Goal: Task Accomplishment & Management: Manage account settings

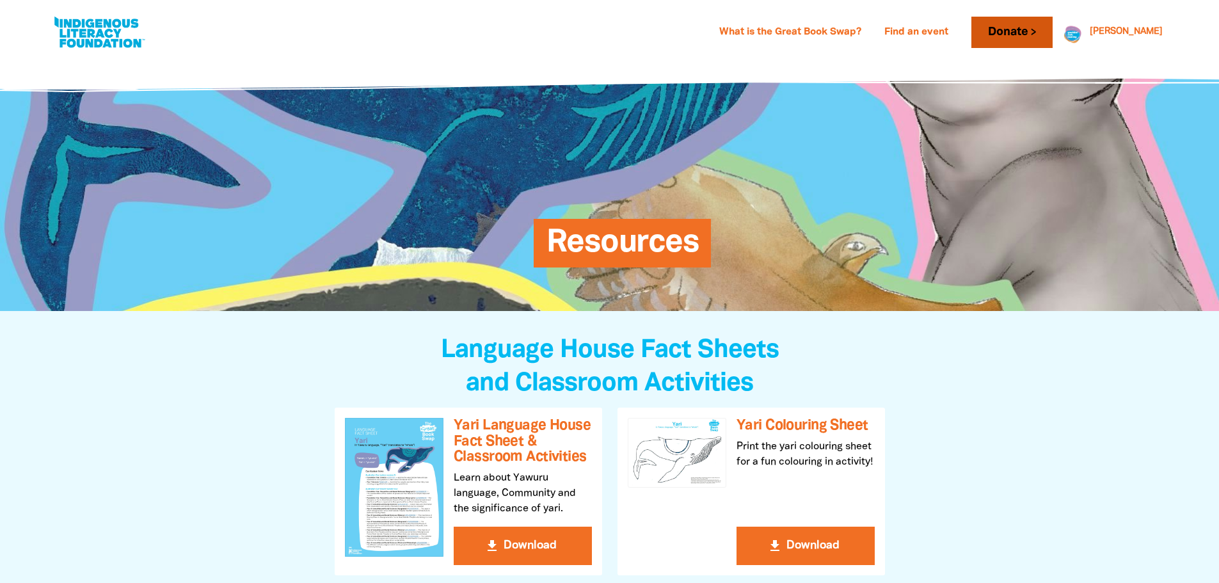
click at [1052, 27] on link "Donate" at bounding box center [1011, 32] width 81 height 31
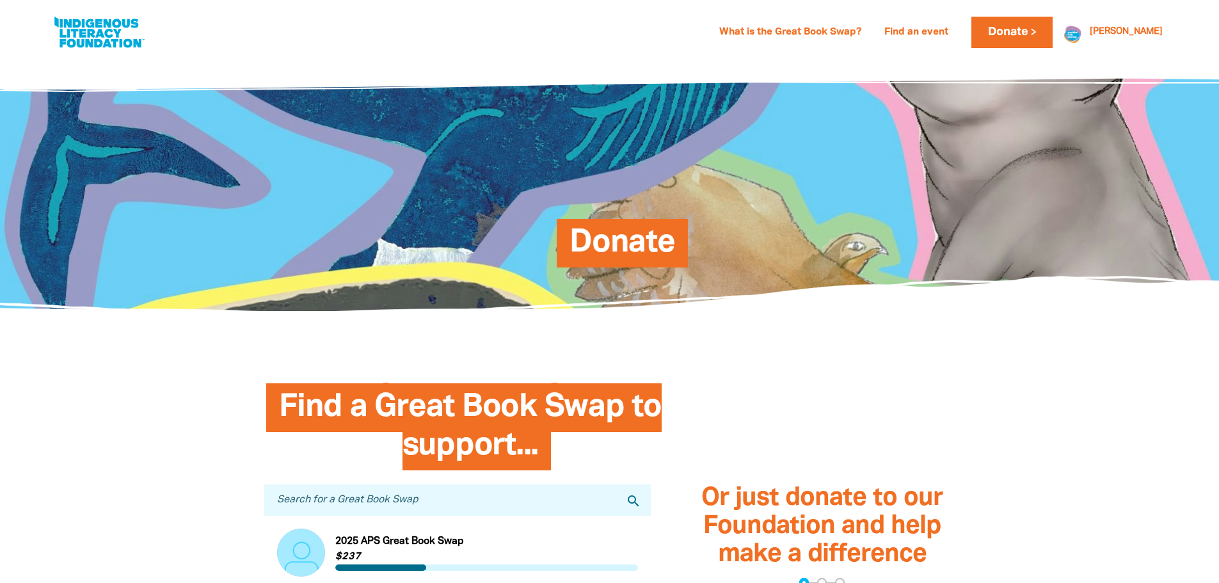
scroll to position [192, 0]
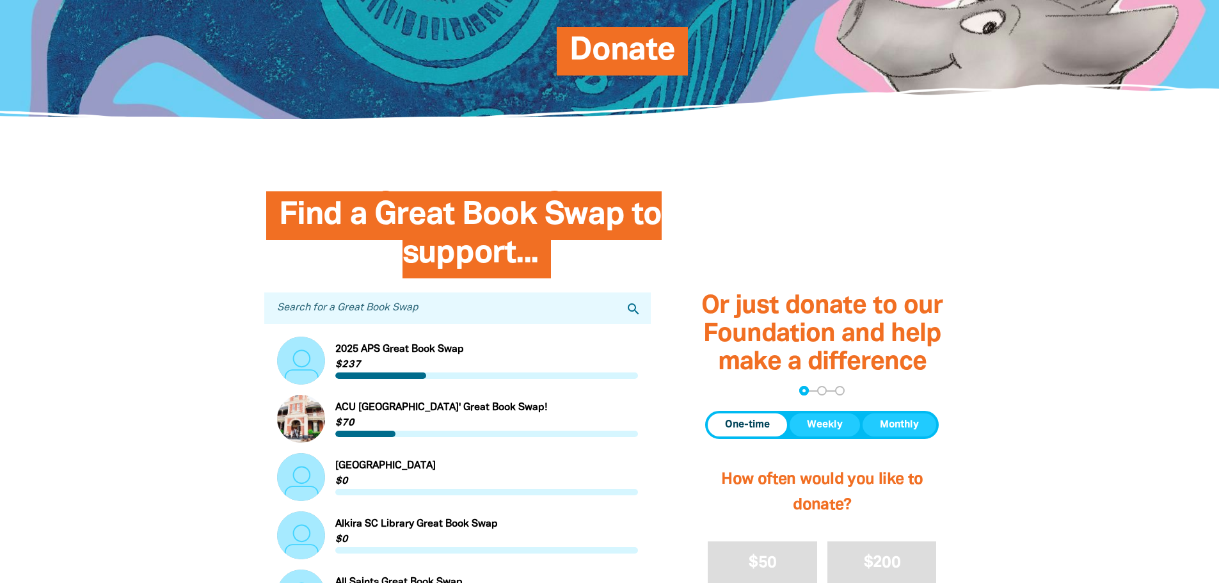
click at [441, 311] on input "Search for a Great Book Swap" at bounding box center [457, 307] width 387 height 31
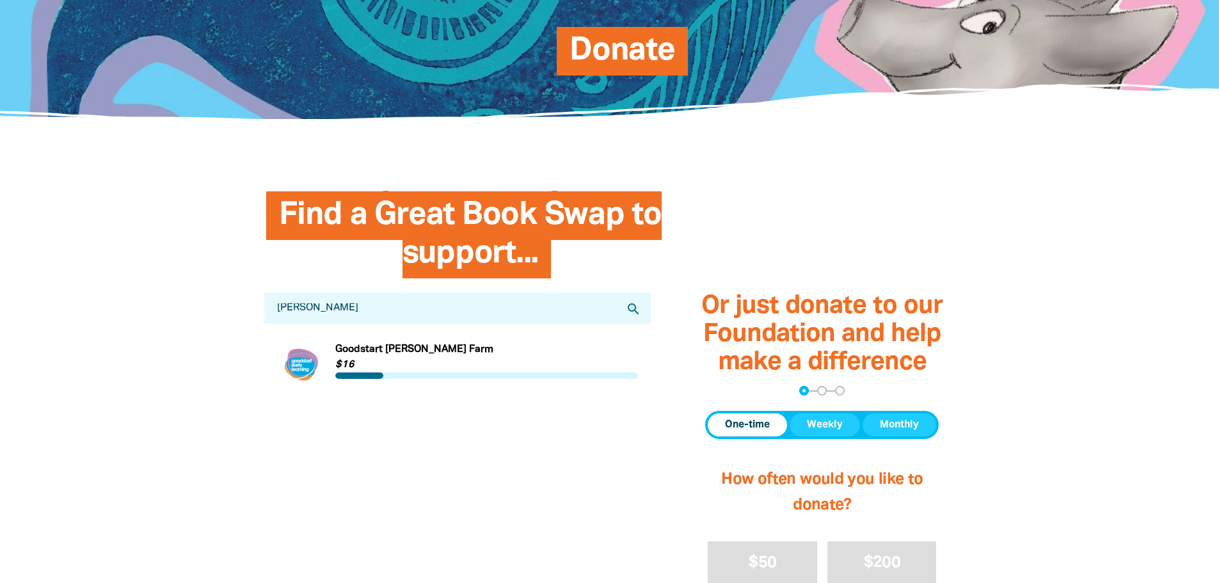
type input "[PERSON_NAME]"
click at [383, 364] on link "Link to Goodstart [PERSON_NAME] Farm" at bounding box center [458, 361] width 362 height 48
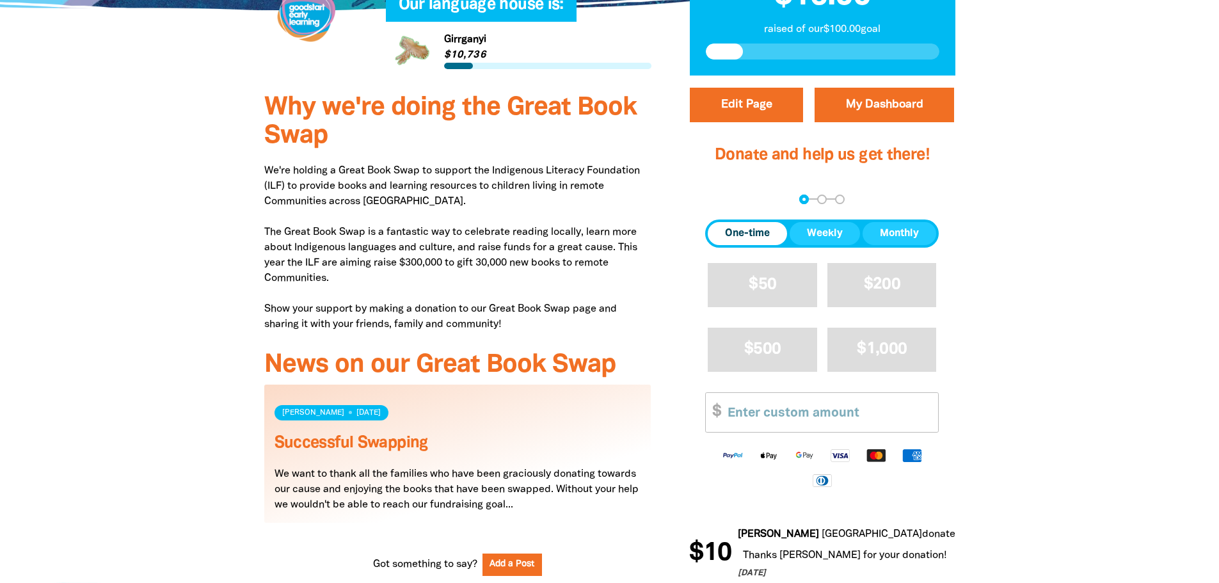
scroll to position [192, 0]
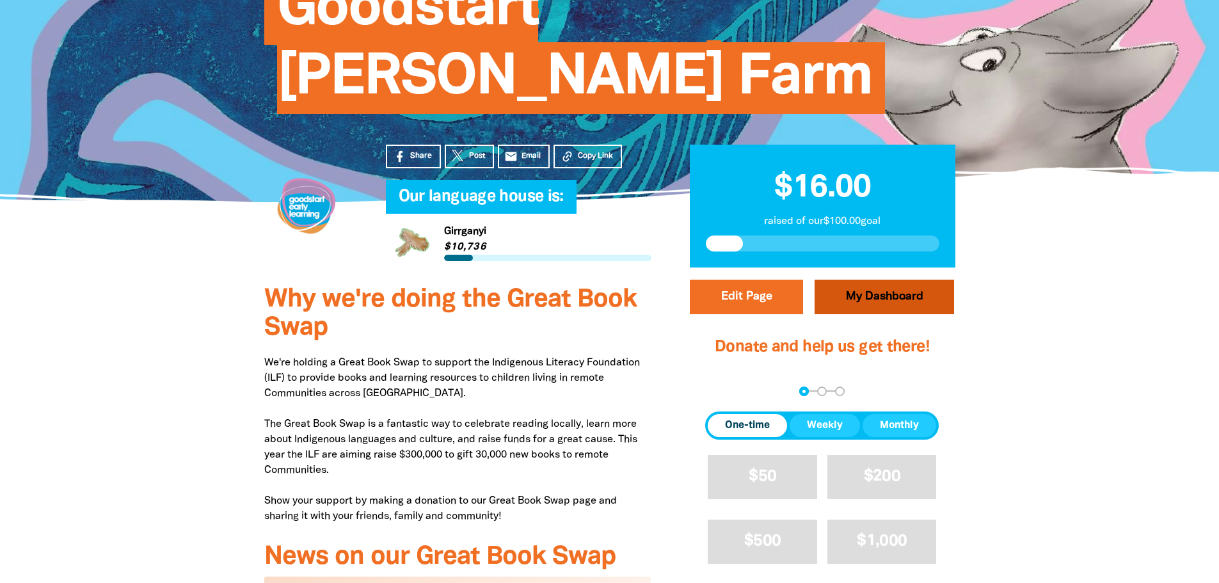
click at [863, 280] on link "My Dashboard" at bounding box center [885, 297] width 140 height 35
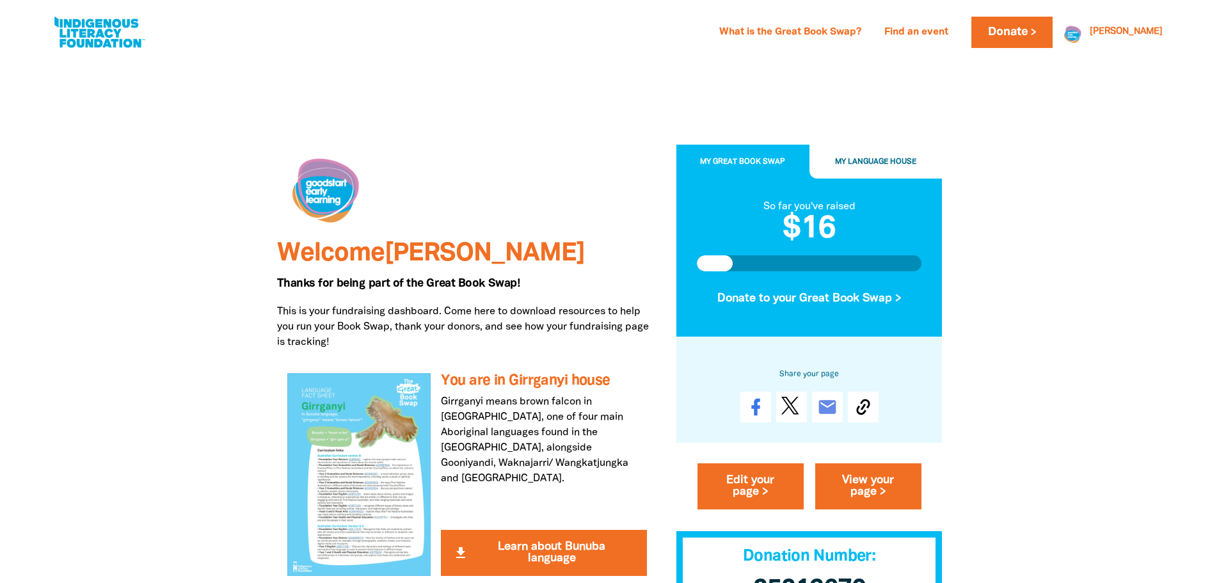
click at [869, 159] on span "My Language House" at bounding box center [875, 161] width 81 height 7
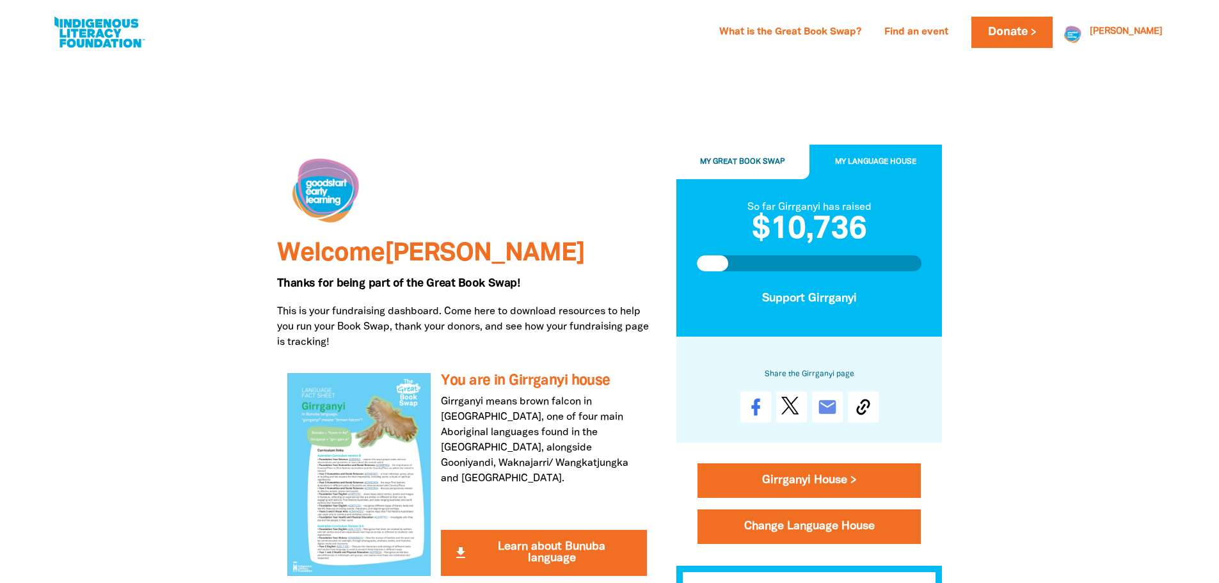
click at [749, 152] on button "My Great Book Swap" at bounding box center [742, 162] width 133 height 35
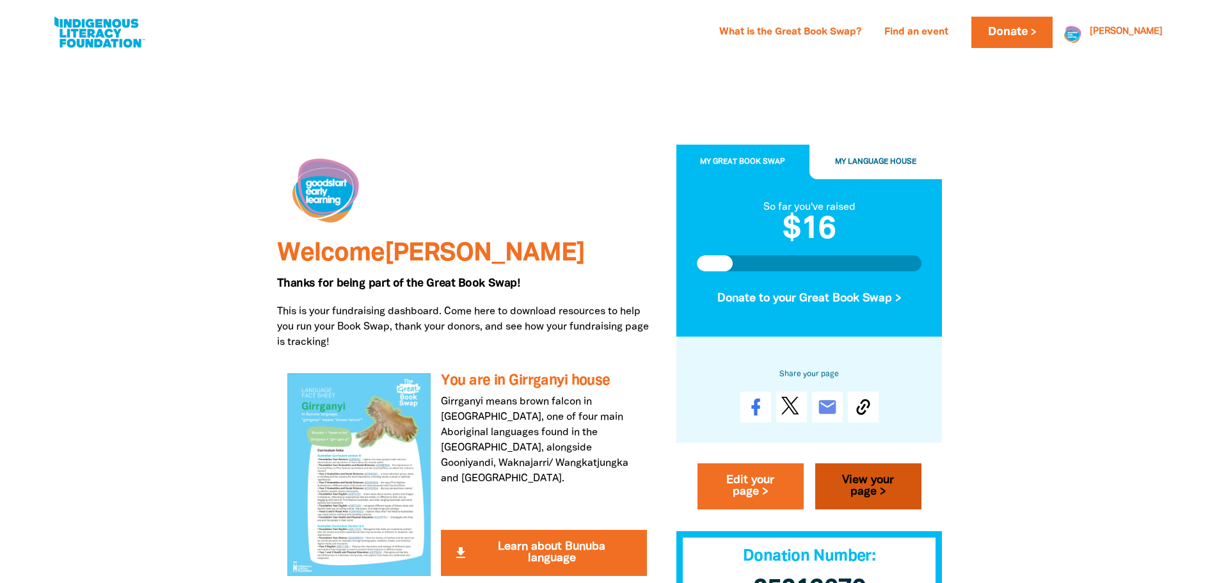
click at [875, 478] on link "View your page >" at bounding box center [868, 486] width 106 height 46
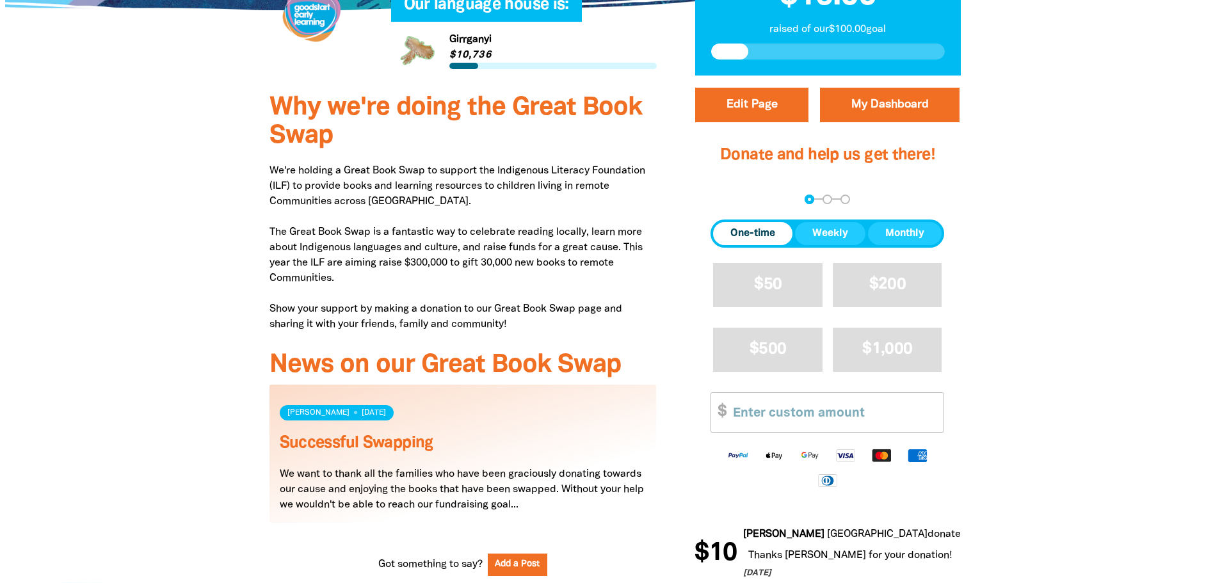
scroll to position [192, 0]
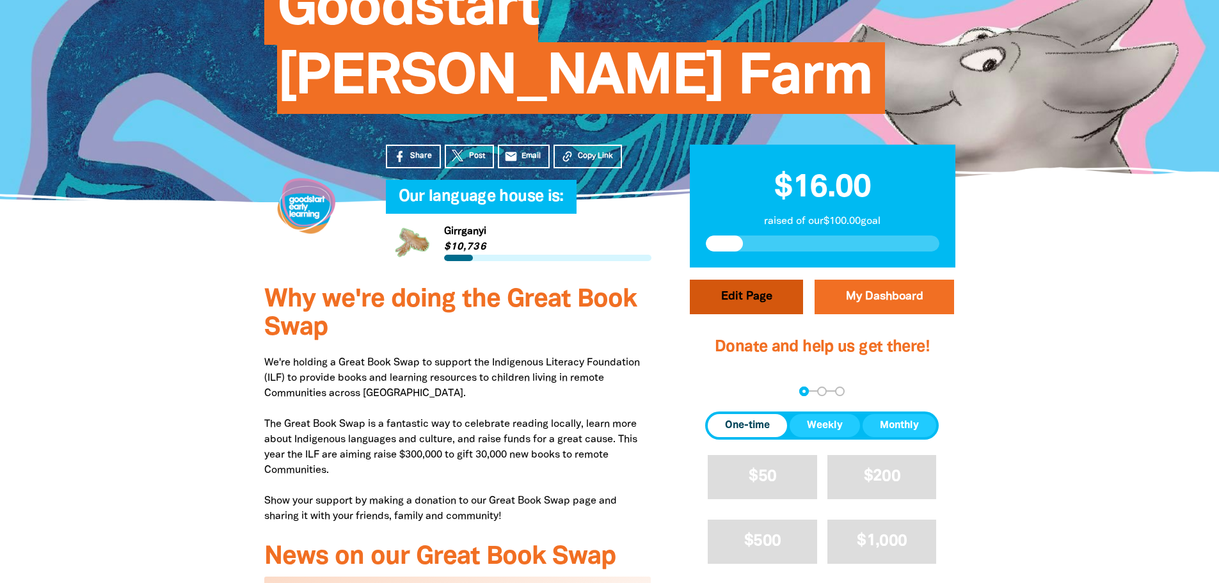
click at [763, 280] on button "Edit Page" at bounding box center [746, 297] width 113 height 35
select select "SA"
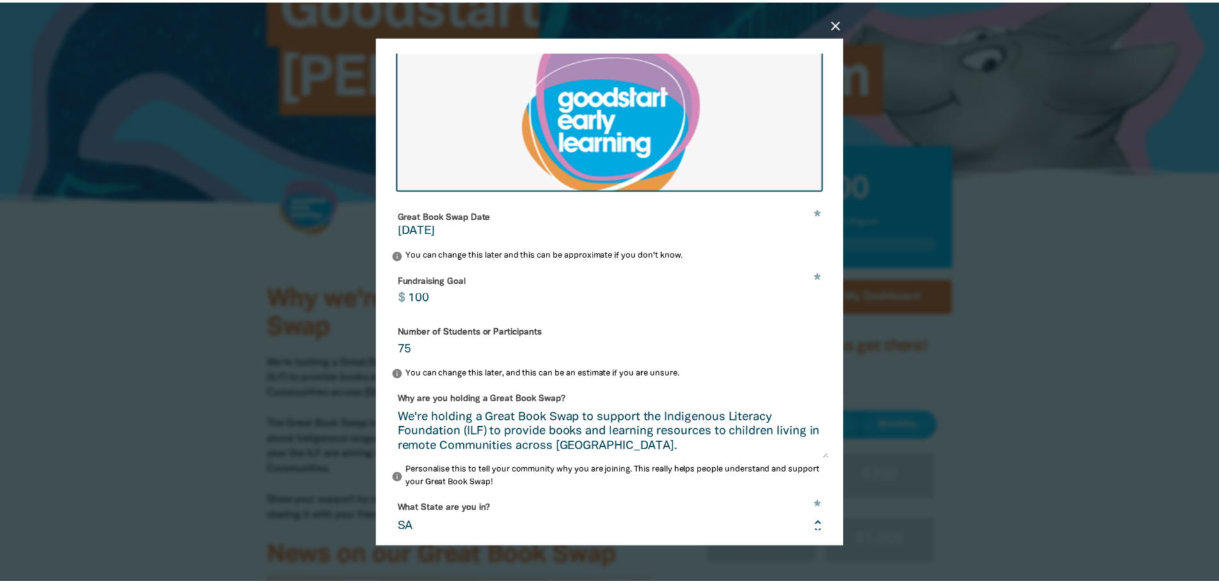
scroll to position [92, 0]
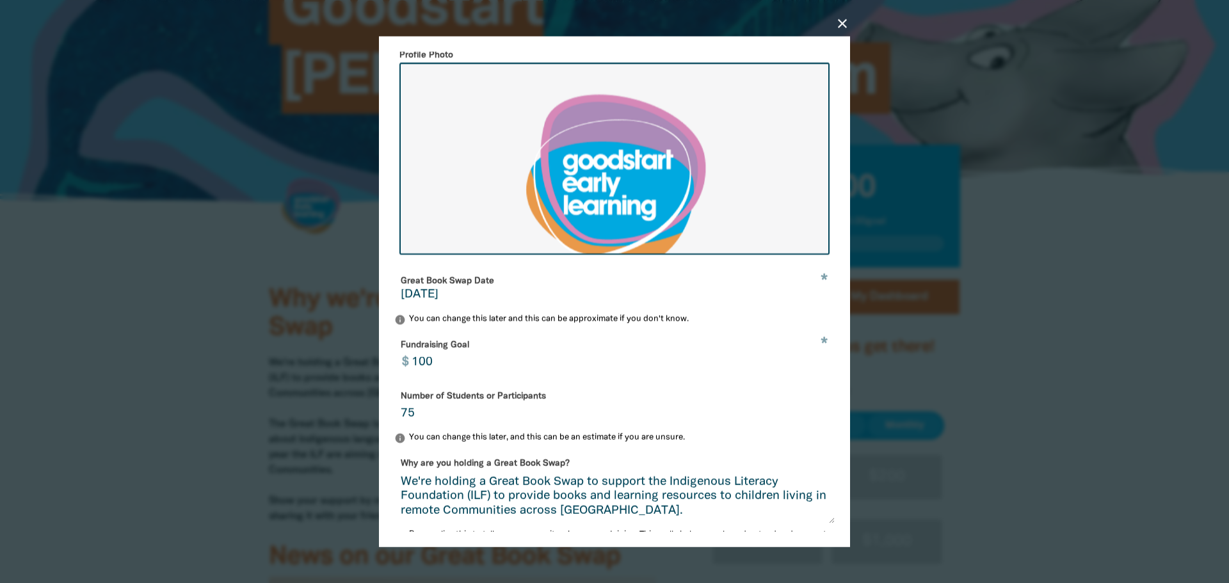
click at [841, 21] on icon "close" at bounding box center [841, 22] width 15 height 15
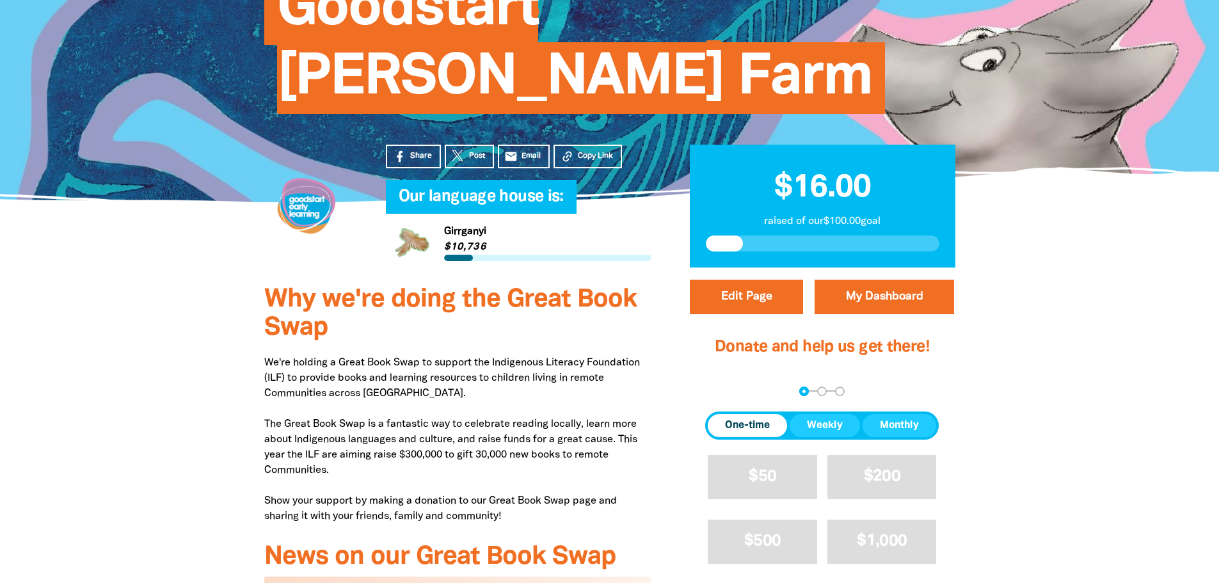
scroll to position [0, 0]
